Goal: Information Seeking & Learning: Learn about a topic

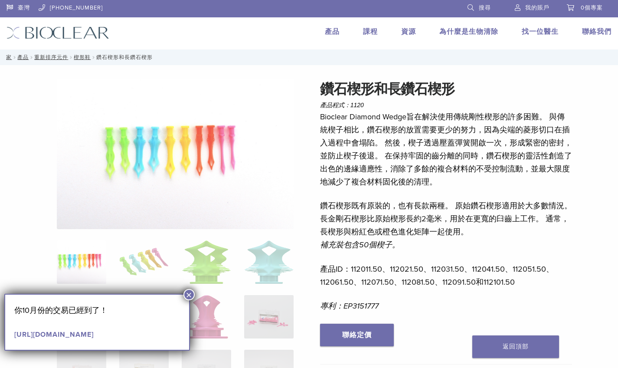
click at [382, 126] on p "Bioclear Diamond Wedge旨在解決使用傳統剛性楔形的許多困難。 與傳統楔子相比，鑽石楔形的放置需要更少的努力，因為尖端的菱形切口在插入過程中…" at bounding box center [446, 149] width 252 height 78
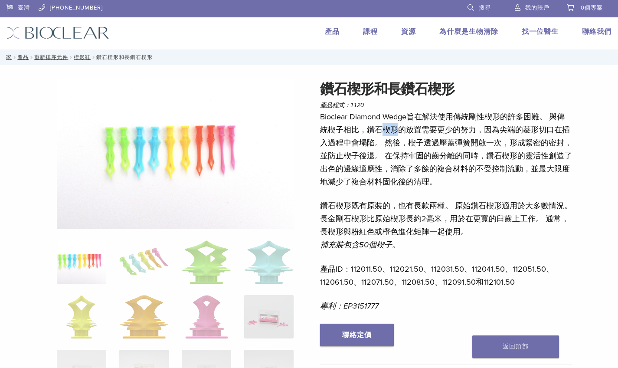
click at [382, 126] on p "Bioclear Diamond Wedge旨在解決使用傳統剛性楔形的許多困難。 與傳統楔子相比，鑽石楔形的放置需要更少的努力，因為尖端的菱形切口在插入過程中…" at bounding box center [446, 149] width 252 height 78
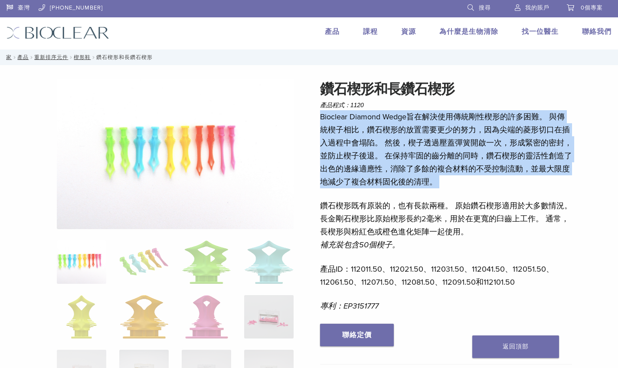
click at [382, 126] on p "Bioclear Diamond Wedge旨在解決使用傳統剛性楔形的許多困難。 與傳統楔子相比，鑽石楔形的放置需要更少的努力，因為尖端的菱形切口在插入過程中…" at bounding box center [446, 149] width 252 height 78
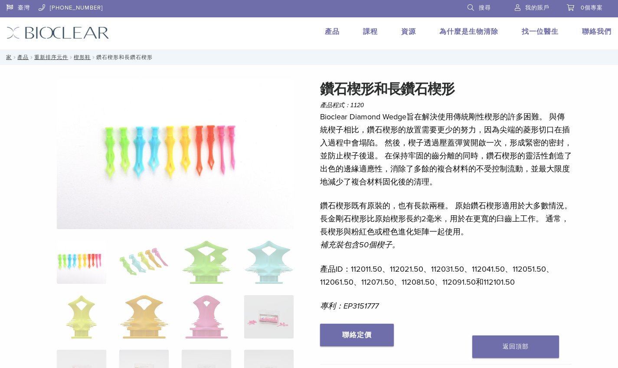
click at [382, 126] on p "Bioclear Diamond Wedge旨在解決使用傳統剛性楔形的許多困難。 與傳統楔子相比，鑽石楔形的放置需要更少的努力，因為尖端的菱形切口在插入過程中…" at bounding box center [446, 149] width 252 height 78
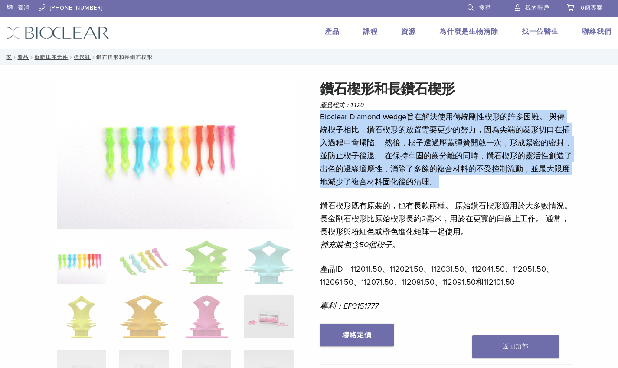
click at [382, 126] on p "Bioclear Diamond Wedge旨在解決使用傳統剛性楔形的許多困難。 與傳統楔子相比，鑽石楔形的放置需要更少的努力，因為尖端的菱形切口在插入過程中…" at bounding box center [446, 149] width 252 height 78
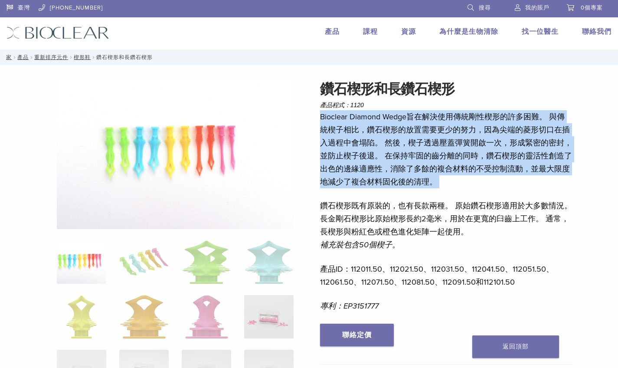
click at [394, 137] on p "Bioclear Diamond Wedge旨在解決使用傳統剛性楔形的許多困難。 與傳統楔子相比，鑽石楔形的放置需要更少的努力，因為尖端的菱形切口在插入過程中…" at bounding box center [446, 149] width 252 height 78
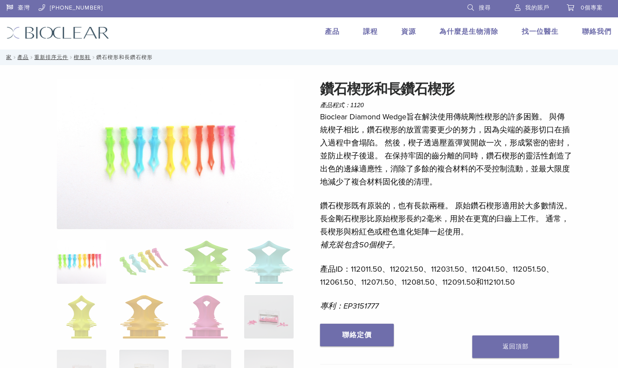
click at [394, 137] on p "Bioclear Diamond Wedge旨在解決使用傳統剛性楔形的許多困難。 與傳統楔子相比，鑽石楔形的放置需要更少的努力，因為尖端的菱形切口在插入過程中…" at bounding box center [446, 149] width 252 height 78
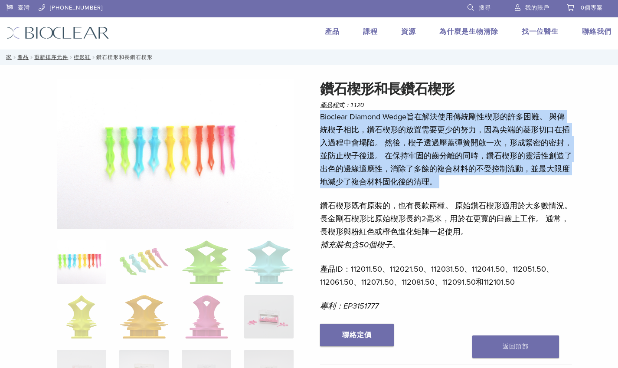
click at [394, 137] on p "Bioclear Diamond Wedge旨在解決使用傳統剛性楔形的許多困難。 與傳統楔子相比，鑽石楔形的放置需要更少的努力，因為尖端的菱形切口在插入過程中…" at bounding box center [446, 149] width 252 height 78
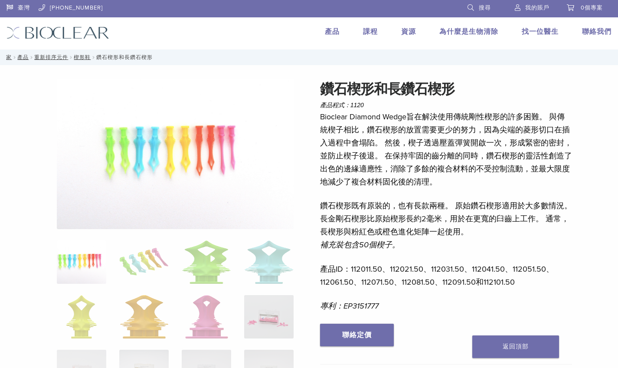
click at [394, 137] on p "Bioclear Diamond Wedge旨在解決使用傳統剛性楔形的許多困難。 與傳統楔子相比，鑽石楔形的放置需要更少的努力，因為尖端的菱形切口在插入過程中…" at bounding box center [446, 149] width 252 height 78
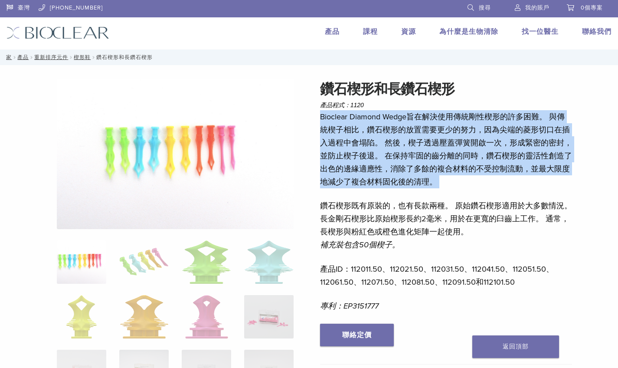
click at [394, 137] on p "Bioclear Diamond Wedge旨在解決使用傳統剛性楔形的許多困難。 與傳統楔子相比，鑽石楔形的放置需要更少的努力，因為尖端的菱形切口在插入過程中…" at bounding box center [446, 149] width 252 height 78
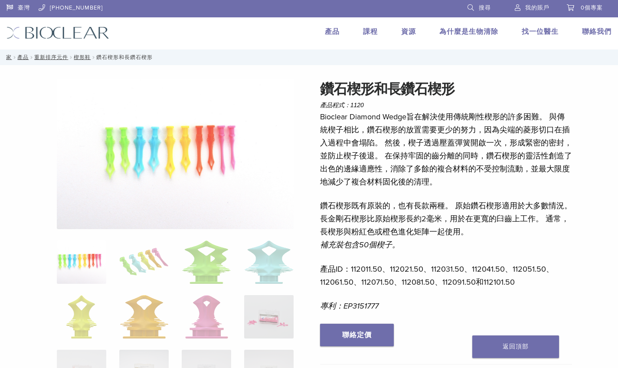
click at [394, 137] on p "Bioclear Diamond Wedge旨在解決使用傳統剛性楔形的許多困難。 與傳統楔子相比，鑽石楔形的放置需要更少的努力，因為尖端的菱形切口在插入過程中…" at bounding box center [446, 149] width 252 height 78
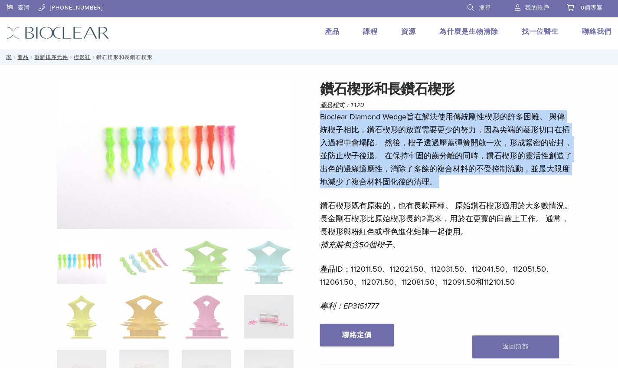
click at [394, 137] on p "Bioclear Diamond Wedge旨在解決使用傳統剛性楔形的許多困難。 與傳統楔子相比，鑽石楔形的放置需要更少的努力，因為尖端的菱形切口在插入過程中…" at bounding box center [446, 149] width 252 height 78
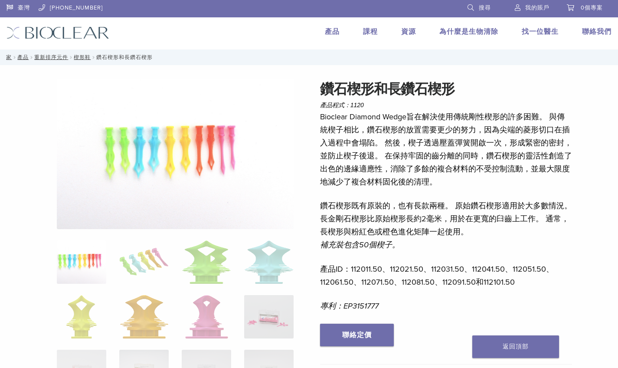
click at [394, 137] on p "Bioclear Diamond Wedge旨在解決使用傳統剛性楔形的許多困難。 與傳統楔子相比，鑽石楔形的放置需要更少的努力，因為尖端的菱形切口在插入過程中…" at bounding box center [446, 149] width 252 height 78
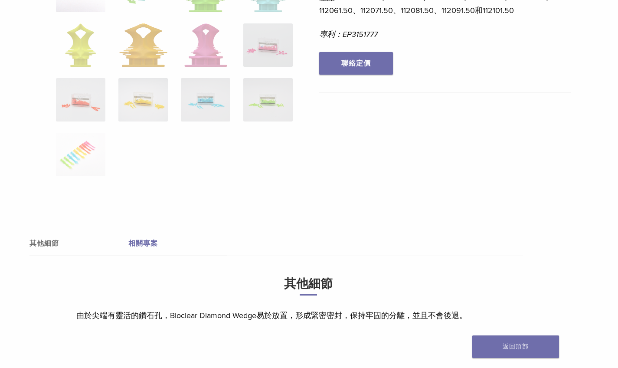
scroll to position [407, 1]
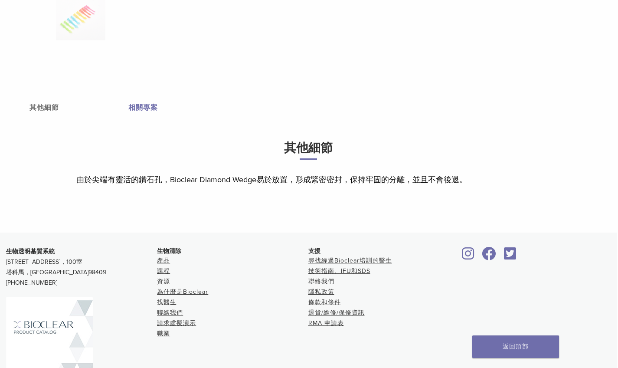
click at [125, 107] on link "其他細節" at bounding box center [79, 107] width 99 height 24
click at [69, 106] on link "其他細節" at bounding box center [79, 107] width 99 height 24
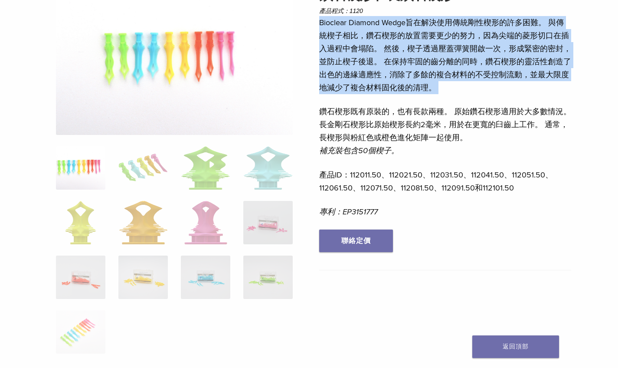
scroll to position [38, 1]
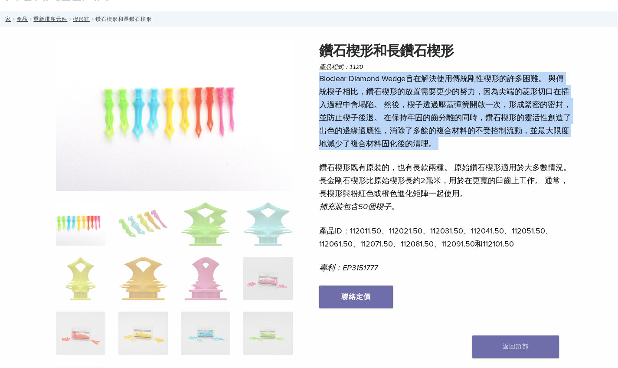
click at [393, 118] on p "Bioclear Diamond Wedge旨在解決使用傳統剛性楔形的許多困難。 與傳統楔子相比，鑽石楔形的放置需要更少的努力，因為尖端的菱形切口在插入過程中…" at bounding box center [445, 111] width 252 height 78
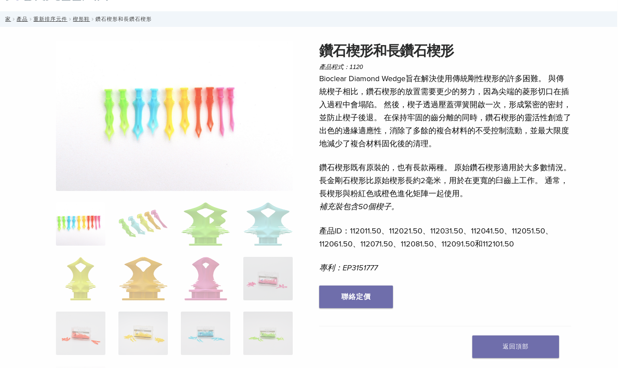
click at [393, 118] on p "Bioclear Diamond Wedge旨在解決使用傳統剛性楔形的許多困難。 與傳統楔子相比，鑽石楔形的放置需要更少的努力，因為尖端的菱形切口在插入過程中…" at bounding box center [445, 111] width 252 height 78
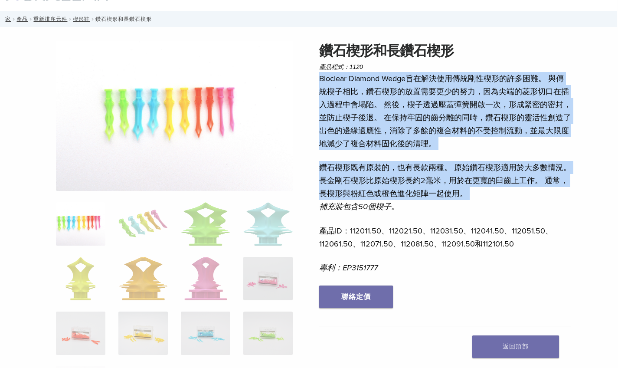
drag, startPoint x: 393, startPoint y: 118, endPoint x: 393, endPoint y: 189, distance: 70.7
click at [393, 189] on div "Bioclear Diamond Wedge旨在解決使用傳統剛性楔形的許多困難。 與傳統楔子相比，鑽石楔形的放置需要更少的努力，因為尖端的菱形切口在插入過程中…" at bounding box center [445, 178] width 252 height 213
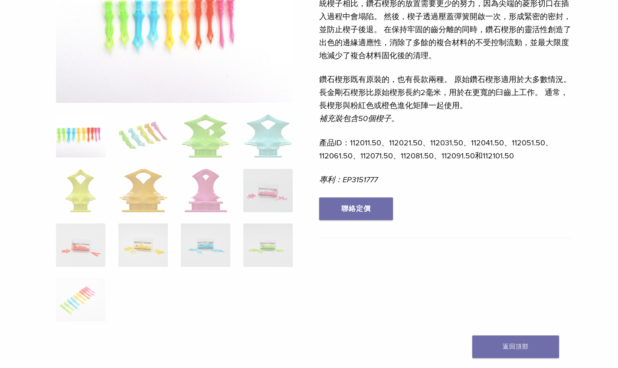
scroll to position [188, 1]
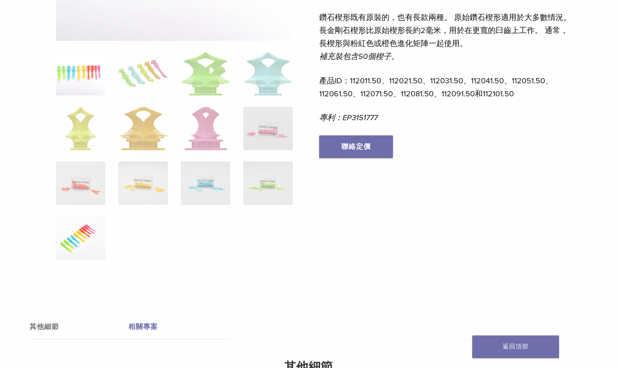
click at [79, 233] on img at bounding box center [80, 237] width 49 height 43
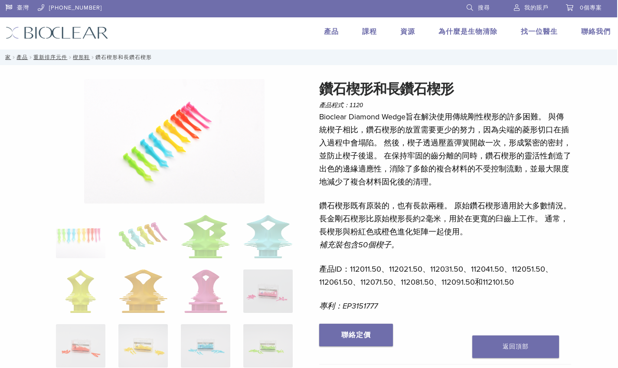
scroll to position [0, 1]
click at [171, 312] on ol at bounding box center [174, 324] width 250 height 219
click at [147, 243] on img at bounding box center [142, 236] width 49 height 43
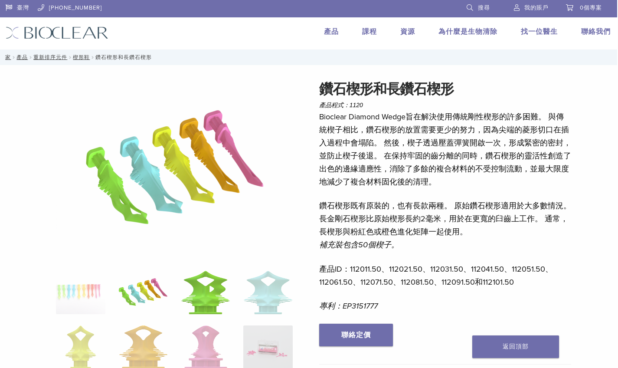
click at [213, 276] on img at bounding box center [205, 292] width 49 height 43
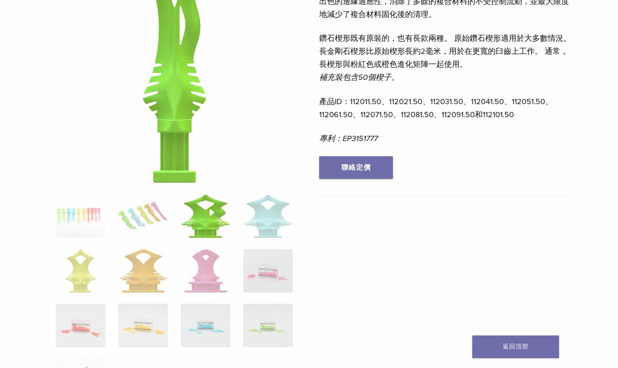
scroll to position [195, 1]
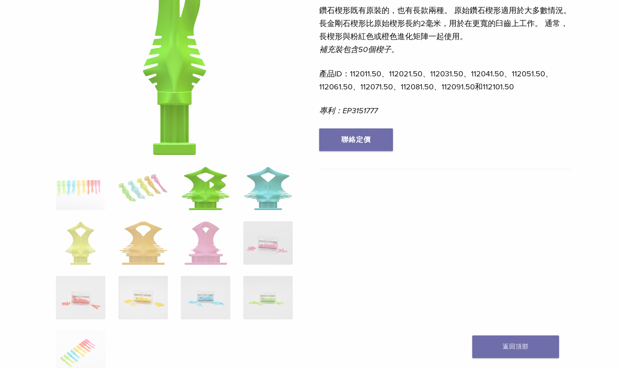
click at [267, 191] on img at bounding box center [267, 188] width 49 height 43
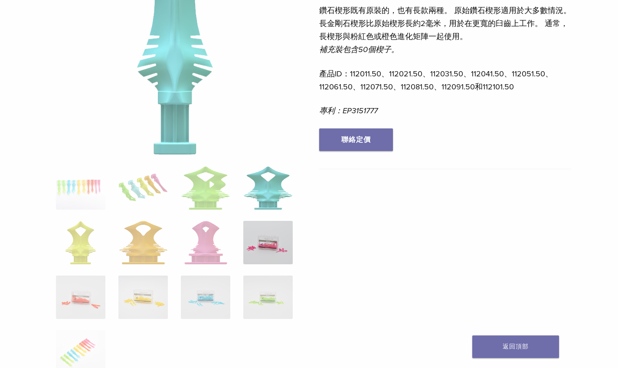
click at [281, 250] on img at bounding box center [267, 242] width 49 height 43
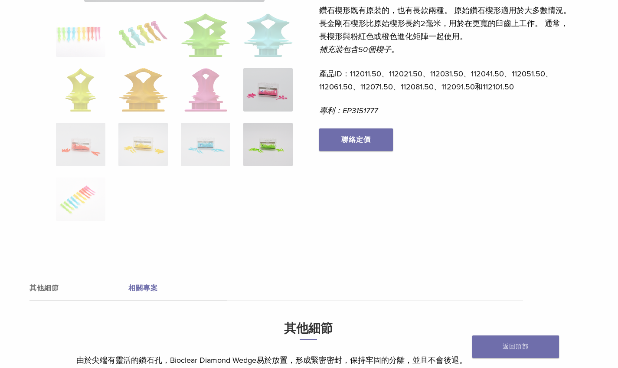
click at [260, 144] on img at bounding box center [267, 144] width 49 height 43
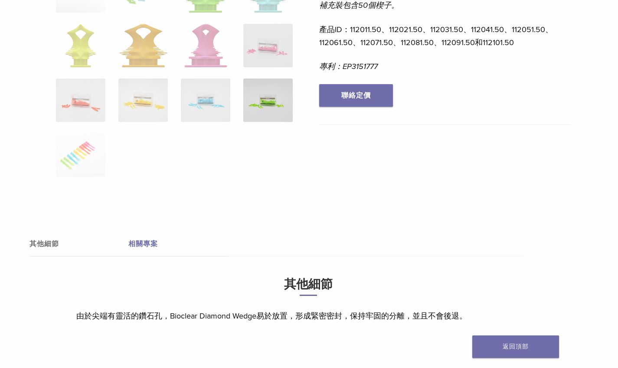
scroll to position [294, 1]
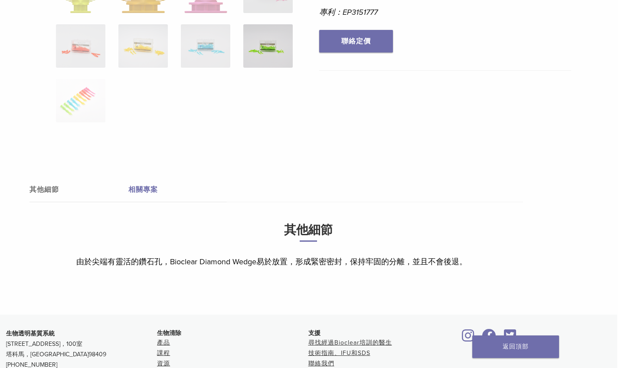
click at [148, 192] on link "相關專案" at bounding box center [177, 189] width 99 height 24
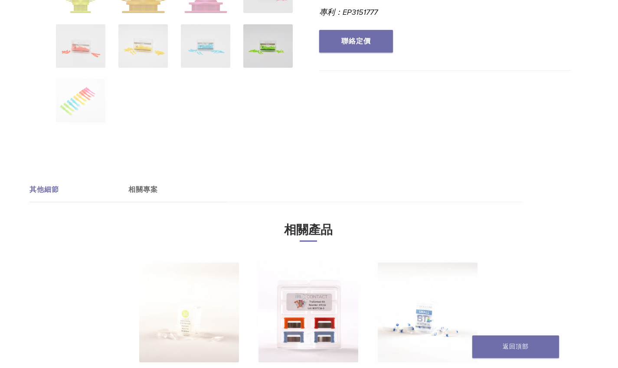
click at [34, 187] on link "其他細節" at bounding box center [79, 189] width 99 height 24
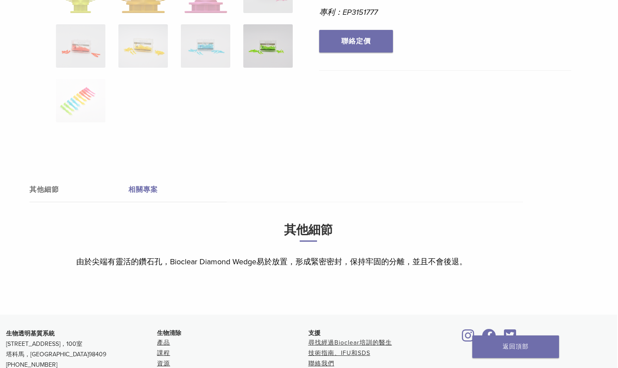
click at [141, 196] on link "相關專案" at bounding box center [177, 189] width 99 height 24
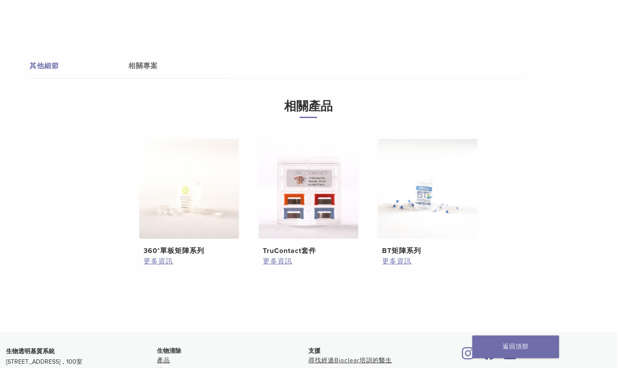
scroll to position [574, 1]
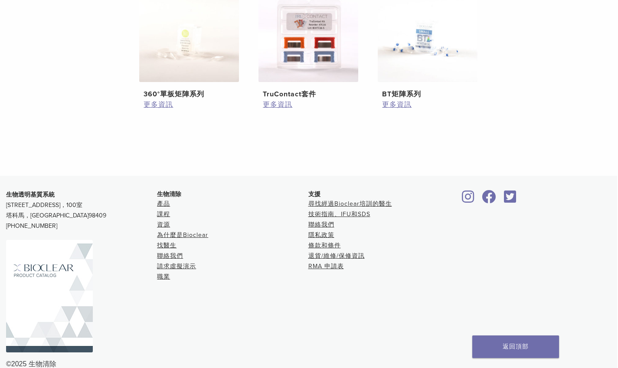
click at [306, 69] on img at bounding box center [309, 32] width 100 height 100
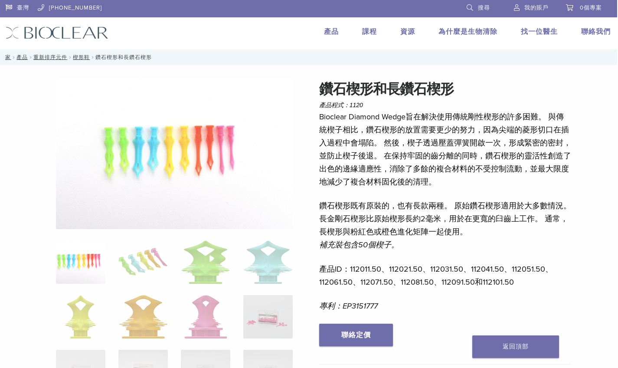
scroll to position [0, 1]
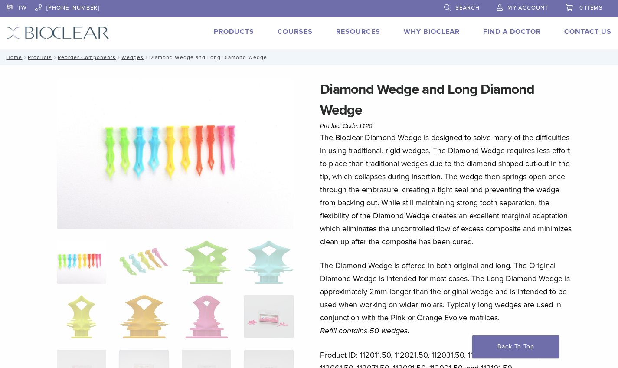
scroll to position [0, 1]
